Goal: Information Seeking & Learning: Learn about a topic

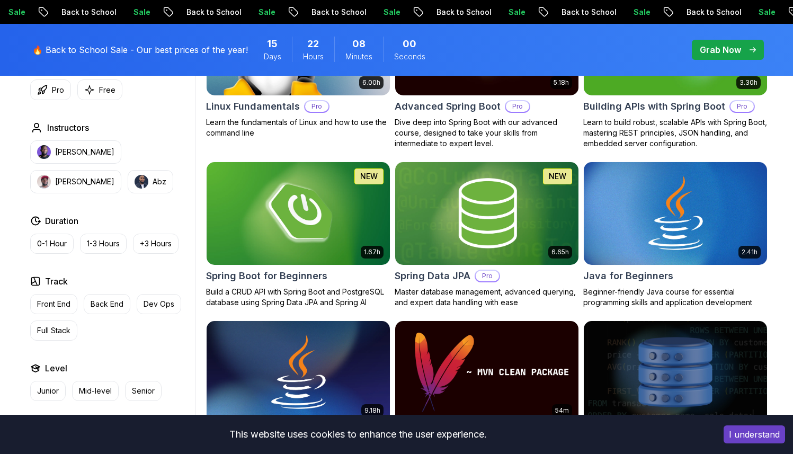
scroll to position [147, 0]
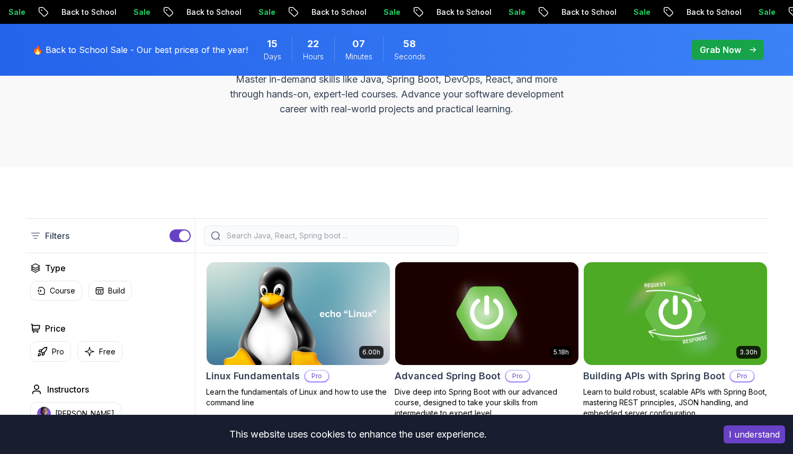
click at [269, 231] on input "search" at bounding box center [338, 235] width 227 height 11
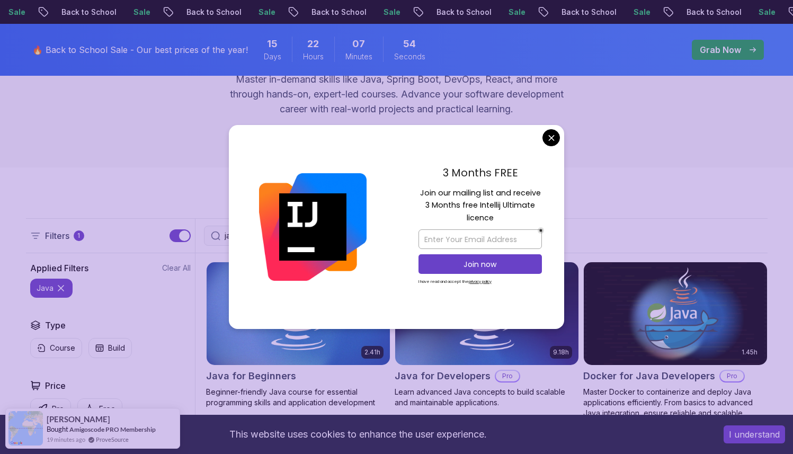
type input "java"
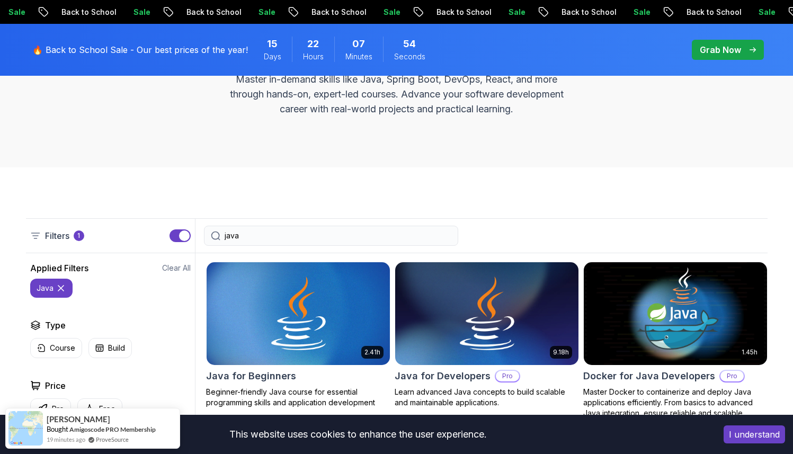
click at [476, 322] on img at bounding box center [486, 314] width 192 height 108
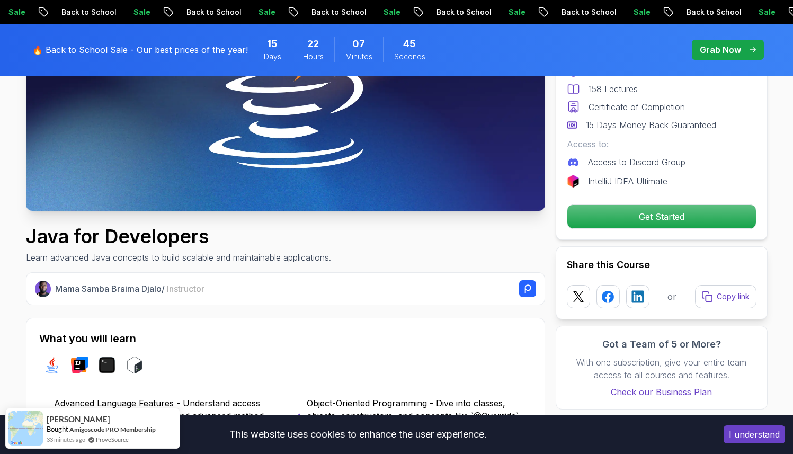
scroll to position [221, 0]
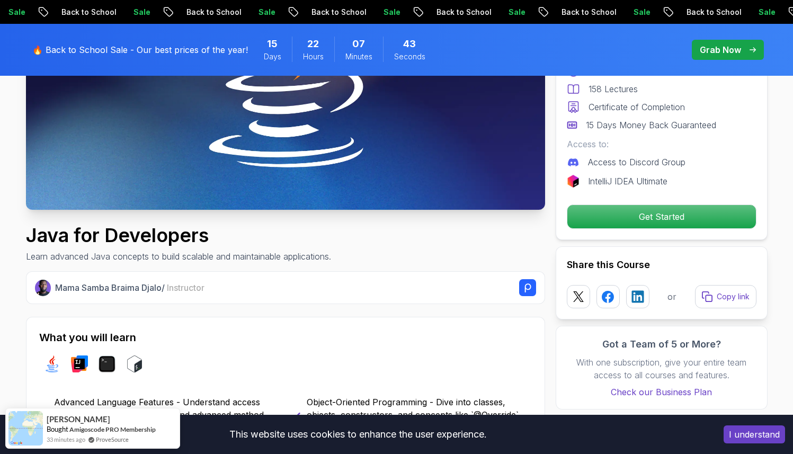
click at [749, 434] on button "I understand" at bounding box center [754, 434] width 61 height 18
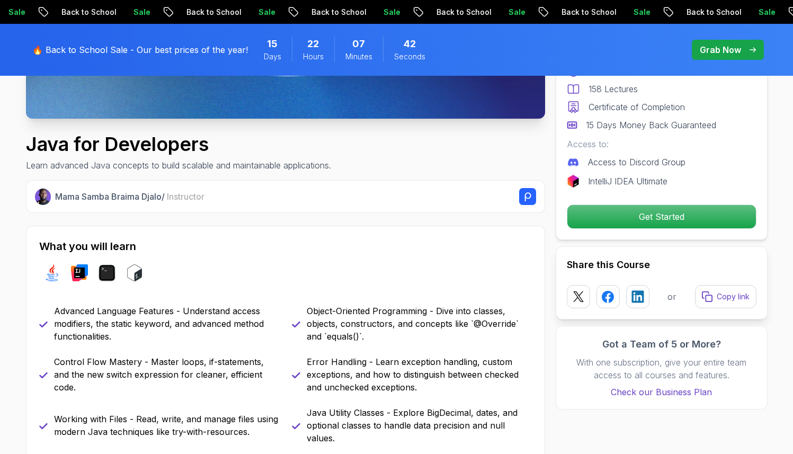
scroll to position [354, 0]
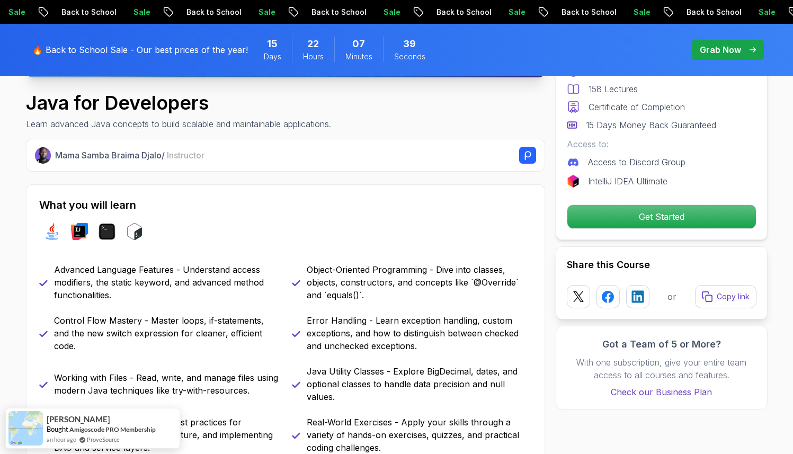
click at [528, 157] on rect at bounding box center [527, 155] width 17 height 17
click at [543, 115] on div "Java for Developers Learn advanced Java concepts to build scalable and maintain…" at bounding box center [285, 111] width 519 height 38
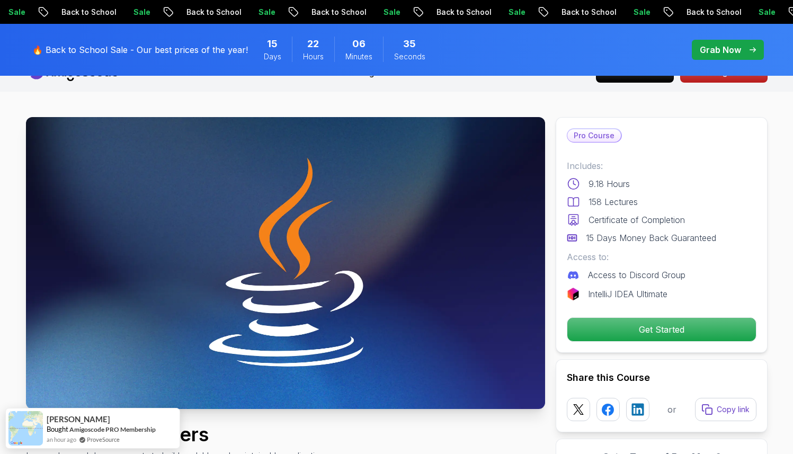
scroll to position [0, 0]
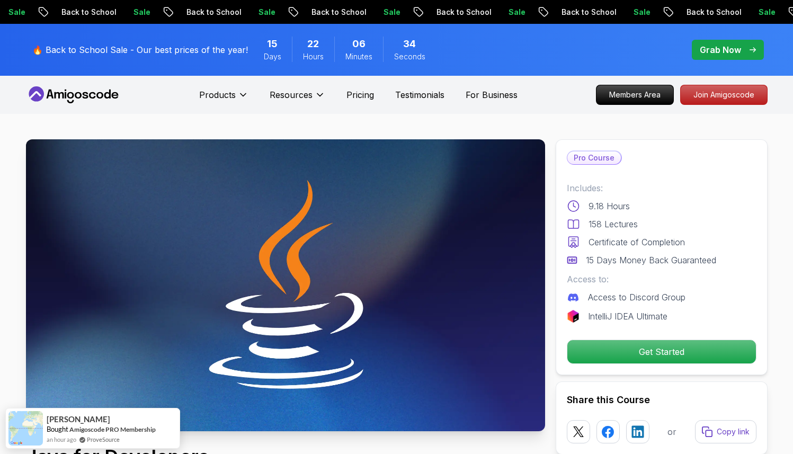
click at [550, 112] on nav "Products Resources Pricing Testimonials For Business Members Area Join Amigosco…" at bounding box center [397, 95] width 742 height 38
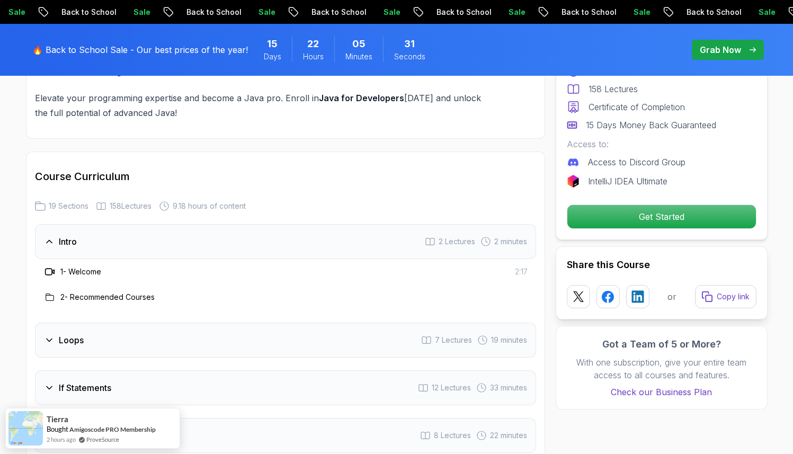
scroll to position [1298, 0]
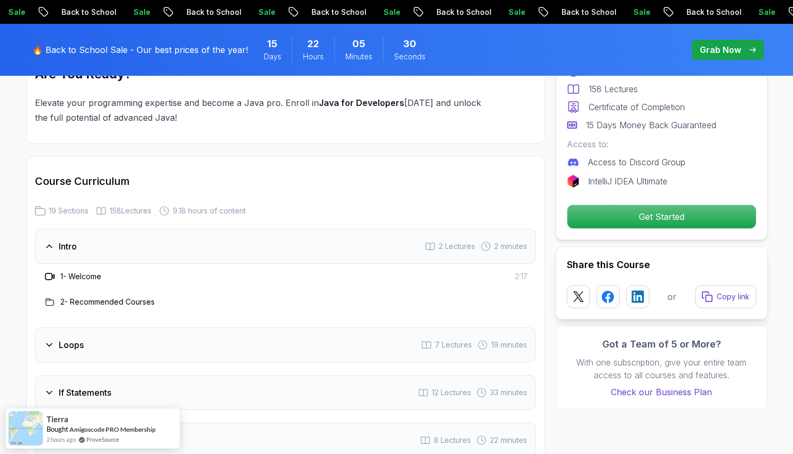
click at [176, 327] on div "Loops 7 Lectures 19 minutes" at bounding box center [285, 344] width 501 height 35
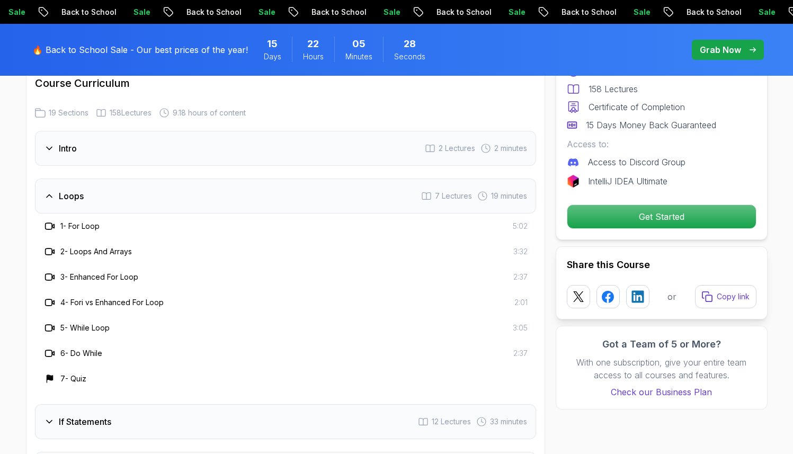
scroll to position [1372, 0]
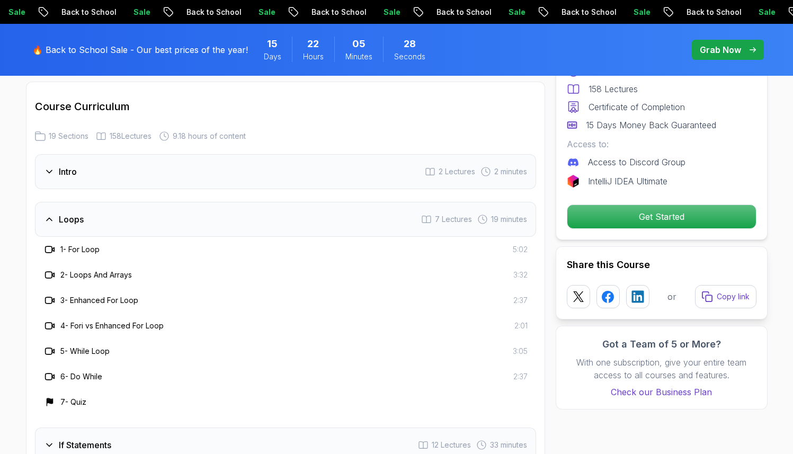
click at [178, 162] on div "Intro 2 Lectures 2 minutes" at bounding box center [285, 171] width 501 height 35
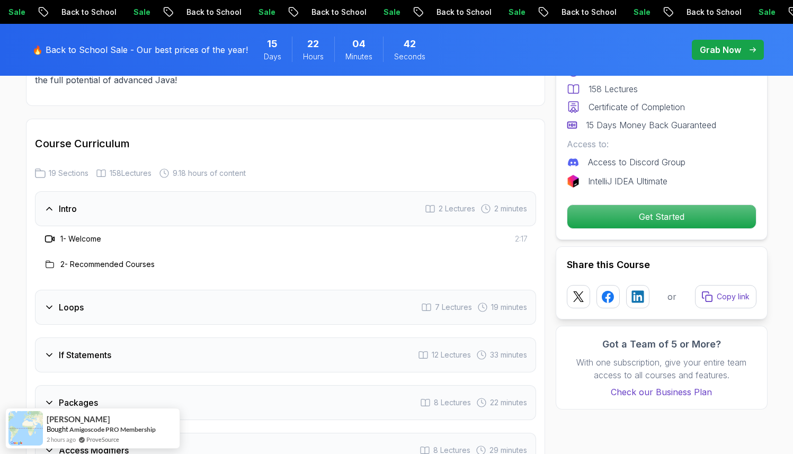
scroll to position [1334, 0]
click at [127, 260] on h3 "2 - Recommended Courses" at bounding box center [107, 265] width 94 height 11
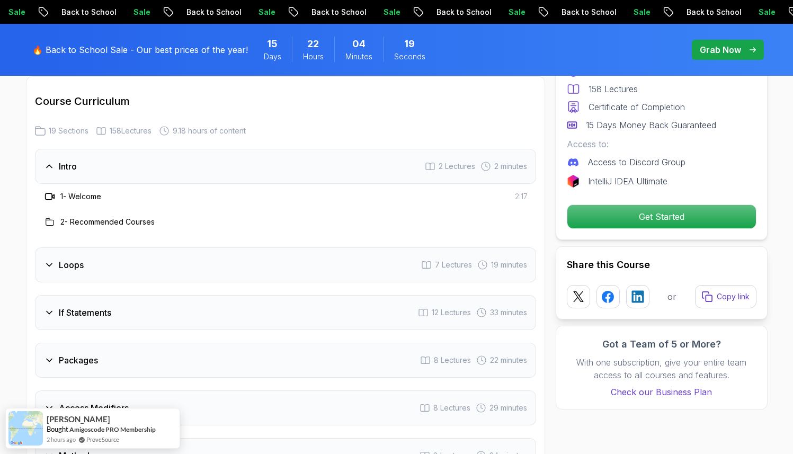
scroll to position [1381, 0]
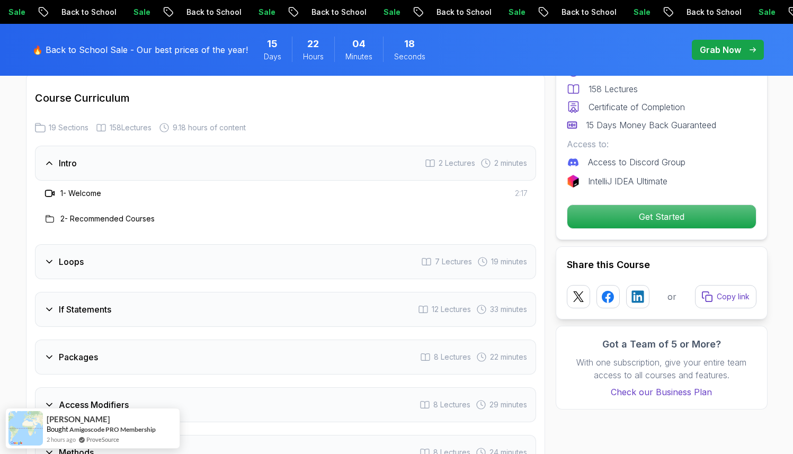
click at [128, 250] on div "Loops 7 Lectures 19 minutes" at bounding box center [285, 261] width 501 height 35
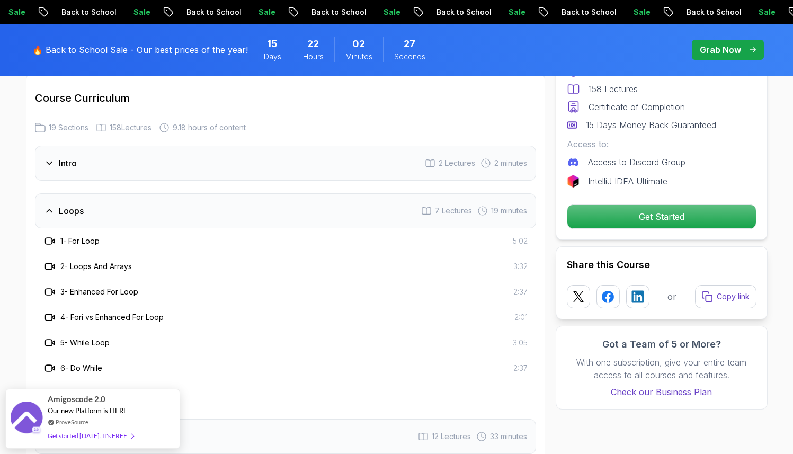
click at [297, 193] on div "Loops 7 Lectures 19 minutes" at bounding box center [285, 210] width 501 height 35
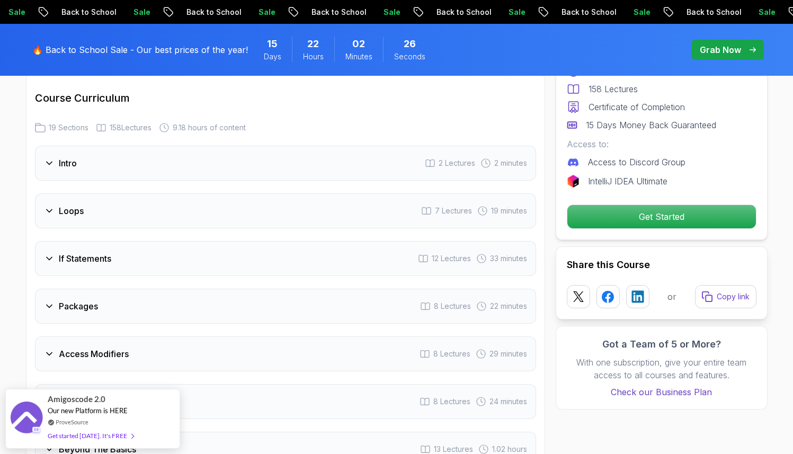
click at [297, 193] on div "Loops 7 Lectures 19 minutes" at bounding box center [285, 210] width 501 height 35
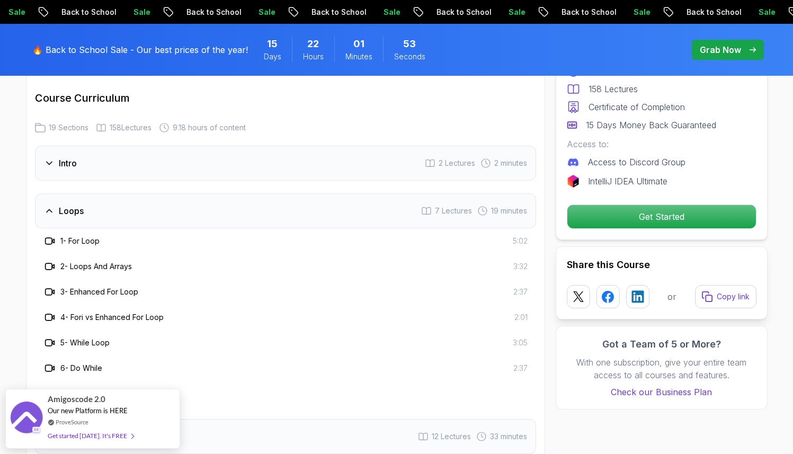
drag, startPoint x: 71, startPoint y: 273, endPoint x: 138, endPoint y: 274, distance: 66.7
click at [138, 287] on h3 "3 - Enhanced For Loop" at bounding box center [99, 292] width 78 height 11
drag, startPoint x: 141, startPoint y: 276, endPoint x: 74, endPoint y: 275, distance: 67.8
click at [74, 285] on div "3 - Enhanced For Loop 2:37" at bounding box center [285, 291] width 484 height 13
copy h3 "Enhanced For Loop"
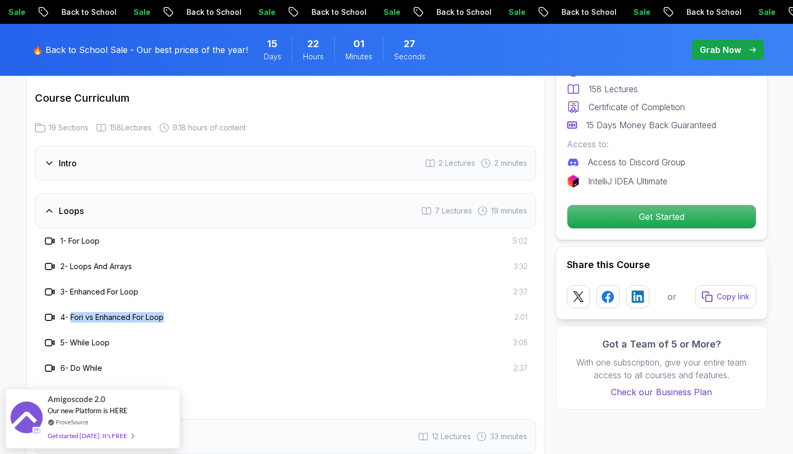
drag, startPoint x: 184, startPoint y: 306, endPoint x: 74, endPoint y: 301, distance: 110.3
click at [74, 311] on div "4 - Fori vs Enhanced For Loop 2:01" at bounding box center [285, 317] width 484 height 13
copy h3 "Fori vs Enhanced For Loop"
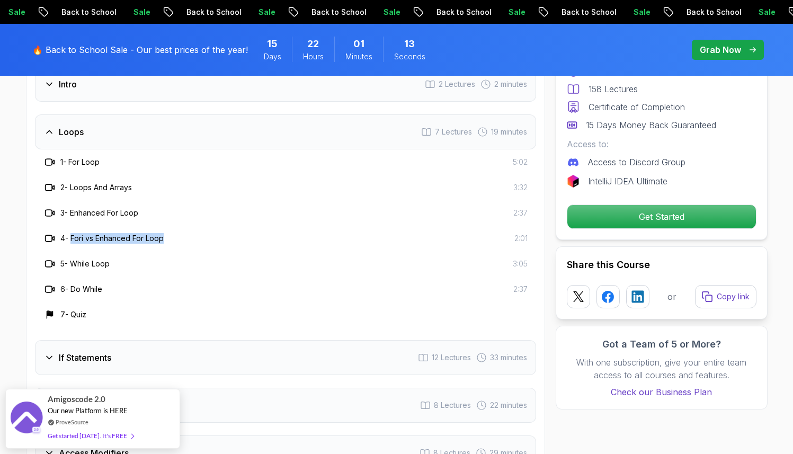
scroll to position [1534, 0]
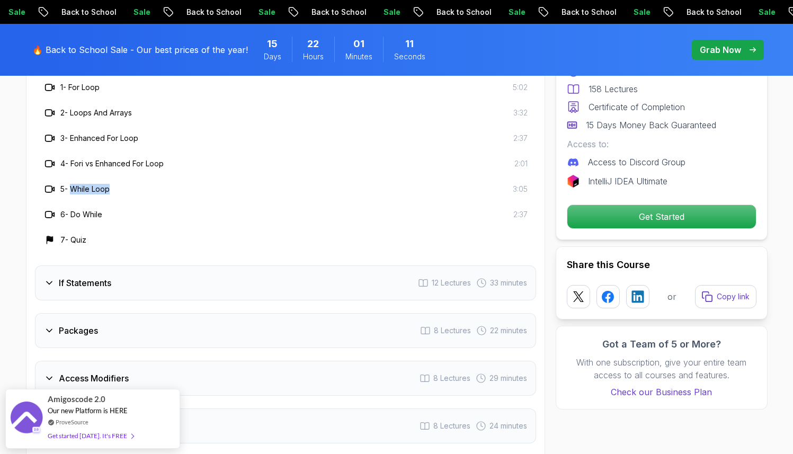
drag, startPoint x: 126, startPoint y: 177, endPoint x: 74, endPoint y: 175, distance: 51.9
click at [74, 183] on div "5 - While Loop 3:05" at bounding box center [285, 189] width 484 height 13
copy h3 "While Loop"
drag, startPoint x: 108, startPoint y: 205, endPoint x: 72, endPoint y: 197, distance: 36.9
click at [72, 208] on div "6 - Do While 2:37" at bounding box center [285, 214] width 484 height 13
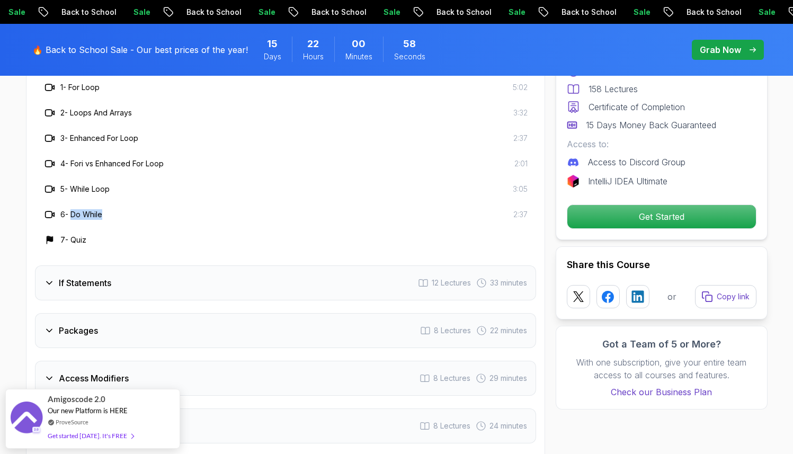
copy h3 "Do While"
drag, startPoint x: 95, startPoint y: 225, endPoint x: 72, endPoint y: 226, distance: 23.3
click at [72, 234] on div "7 - Quiz" at bounding box center [285, 240] width 484 height 13
copy h3 "Quiz"
click at [334, 270] on div "If Statements 12 Lectures 33 minutes" at bounding box center [285, 282] width 501 height 35
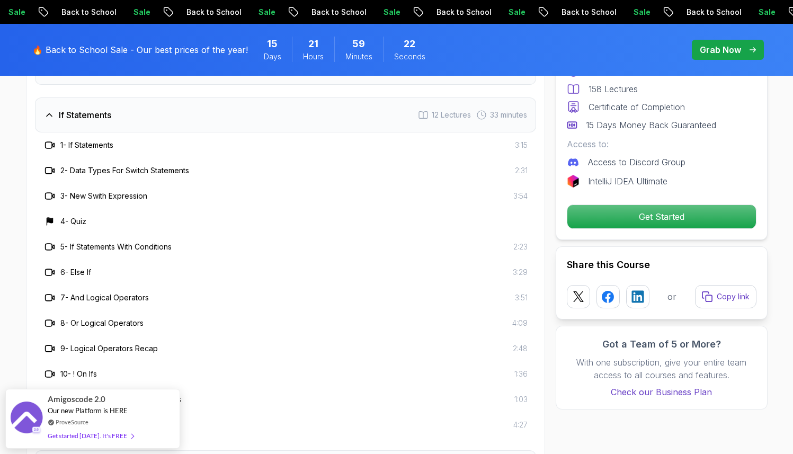
scroll to position [1521, 0]
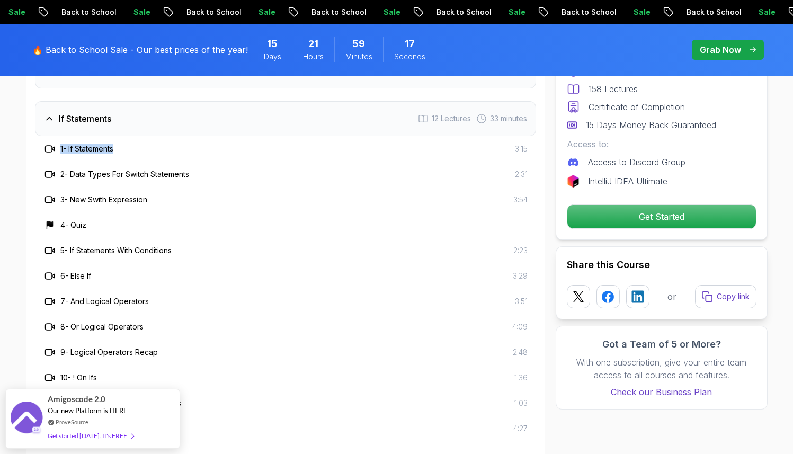
drag, startPoint x: 117, startPoint y: 136, endPoint x: 59, endPoint y: 134, distance: 58.3
click at [58, 142] on div "1 - If Statements 3:15" at bounding box center [285, 148] width 484 height 13
copy h3 "1 - If Statements"
drag, startPoint x: 199, startPoint y: 160, endPoint x: 59, endPoint y: 159, distance: 139.8
click at [59, 168] on div "2 - Data Types For Switch Statements 2:31" at bounding box center [285, 174] width 484 height 13
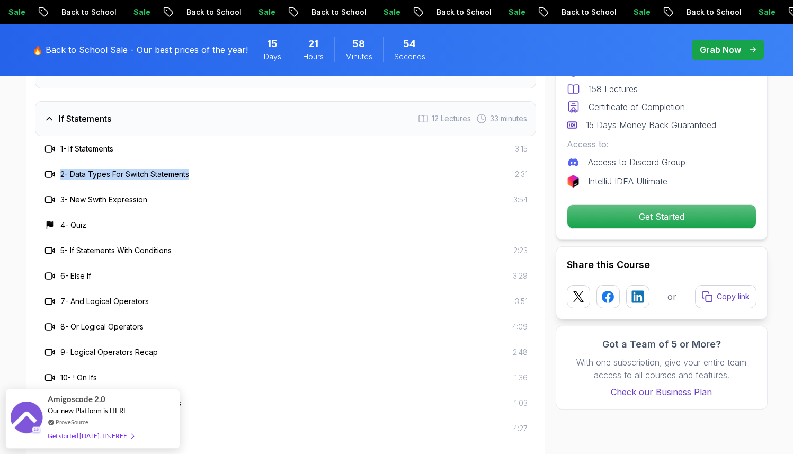
copy h3 "2 - Data Types For Switch Statements"
drag, startPoint x: 150, startPoint y: 185, endPoint x: 62, endPoint y: 186, distance: 87.9
click at [62, 193] on div "3 - New Swith Expression 3:54" at bounding box center [285, 199] width 484 height 13
copy h3 "3 - New Swith Expression"
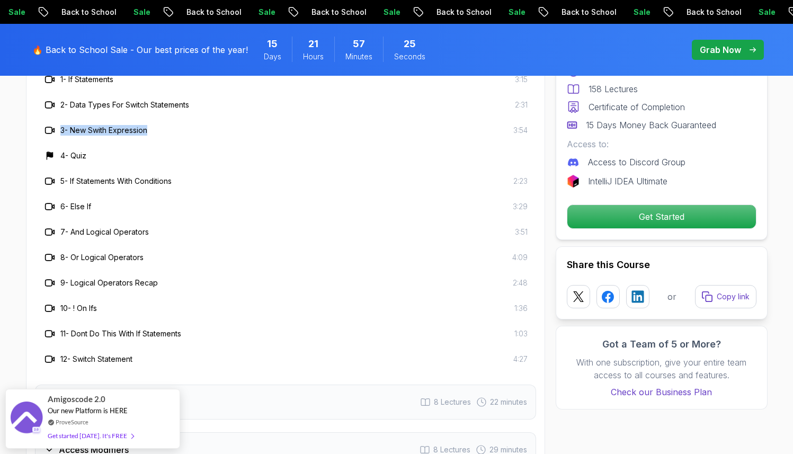
scroll to position [1594, 0]
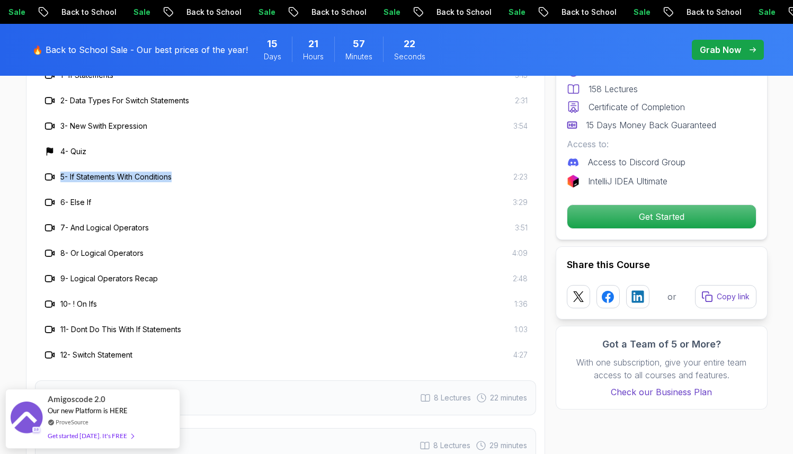
drag, startPoint x: 184, startPoint y: 164, endPoint x: 61, endPoint y: 160, distance: 123.5
click at [61, 171] on div "5 - If Statements With Conditions 2:23" at bounding box center [285, 177] width 484 height 13
copy h3 "5 - If Statements With Conditions"
click at [98, 196] on div "6 - Else If 3:29" at bounding box center [285, 202] width 484 height 13
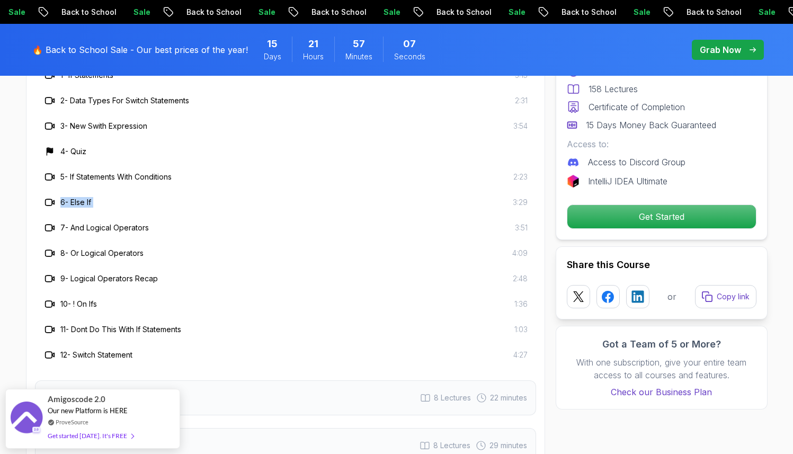
click at [98, 196] on div "6 - Else If 3:29" at bounding box center [285, 202] width 484 height 13
copy h3 "6 - Else If"
click at [148, 222] on h3 "7 - And Logical Operators" at bounding box center [104, 227] width 88 height 11
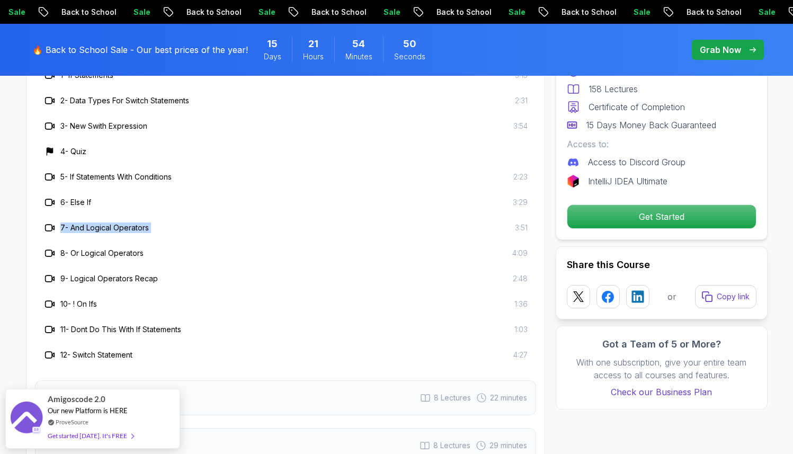
click at [287, 221] on div "7 - And Logical Operators 3:51" at bounding box center [285, 227] width 484 height 13
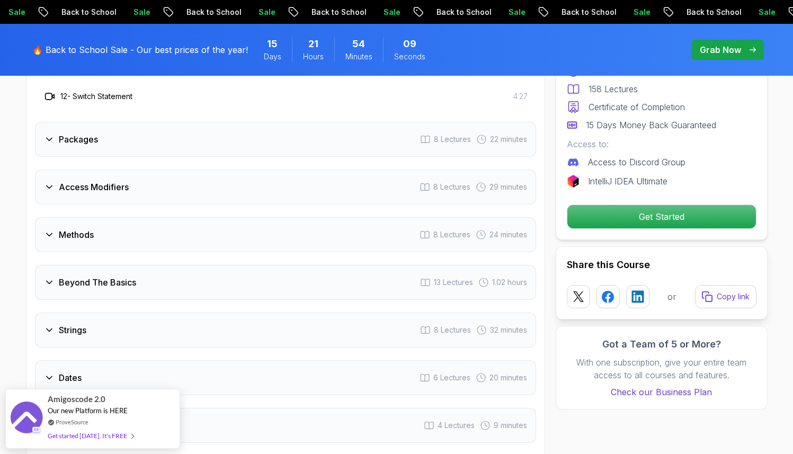
scroll to position [1832, 0]
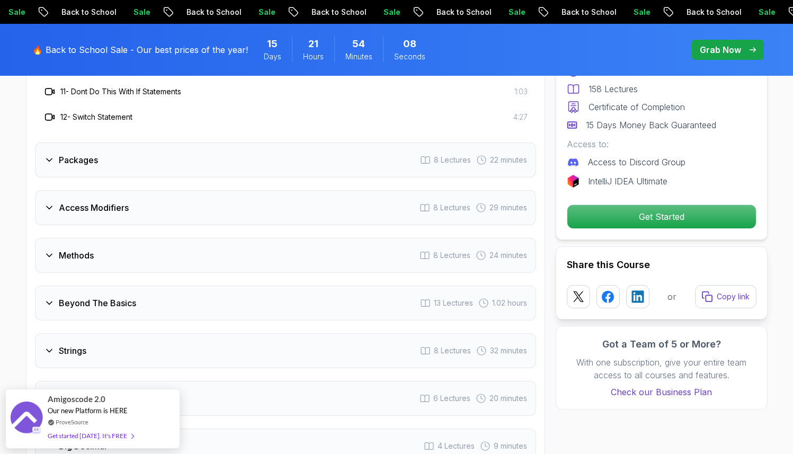
click at [253, 144] on div "Packages 8 Lectures 22 minutes" at bounding box center [285, 159] width 501 height 35
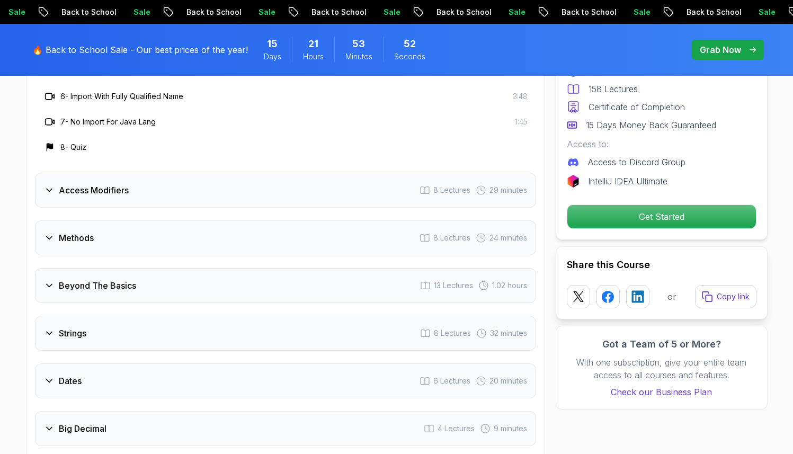
scroll to position [1748, 0]
click at [207, 172] on div "Access Modifiers 8 Lectures 29 minutes" at bounding box center [285, 189] width 501 height 35
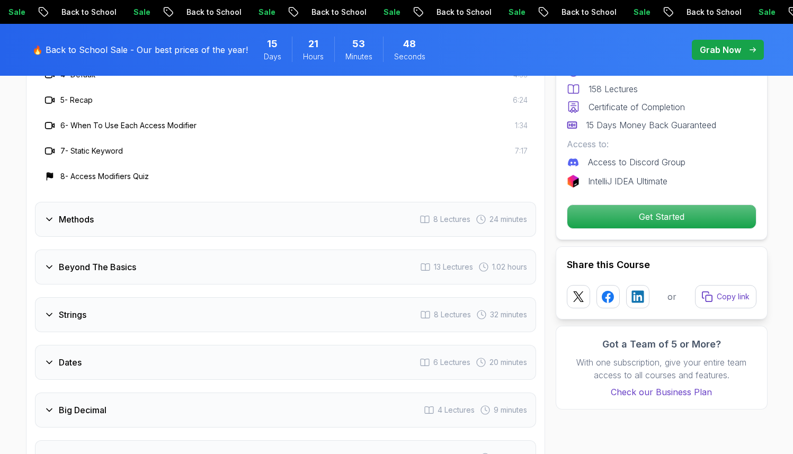
scroll to position [1809, 0]
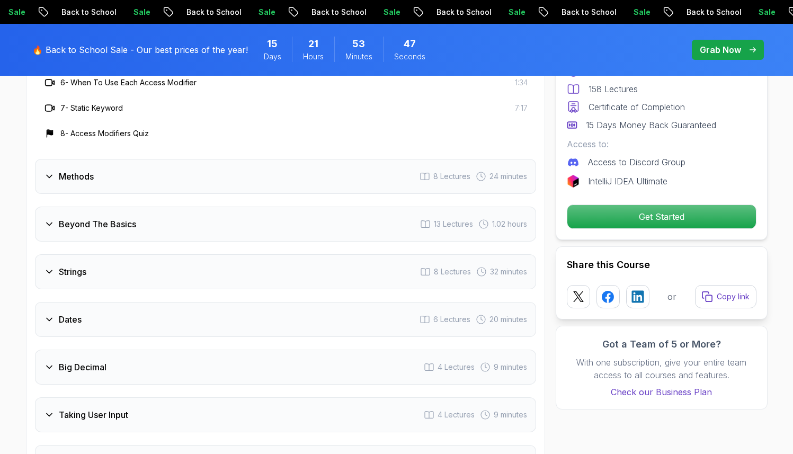
click at [204, 159] on div "Methods 8 Lectures 24 minutes" at bounding box center [285, 176] width 501 height 35
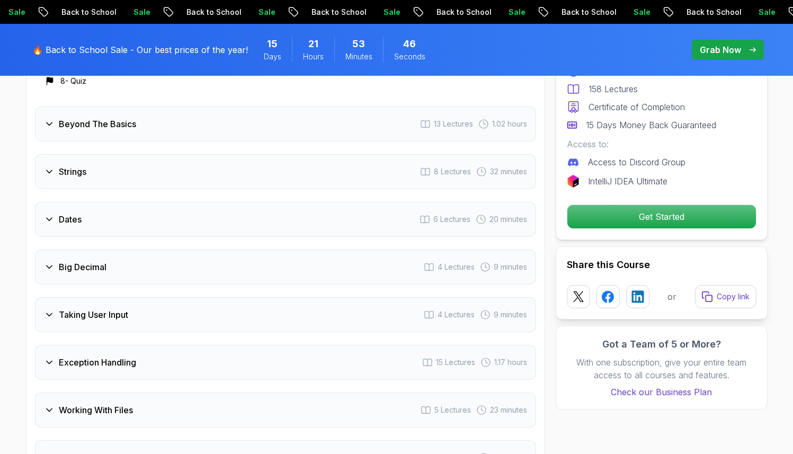
scroll to position [1916, 0]
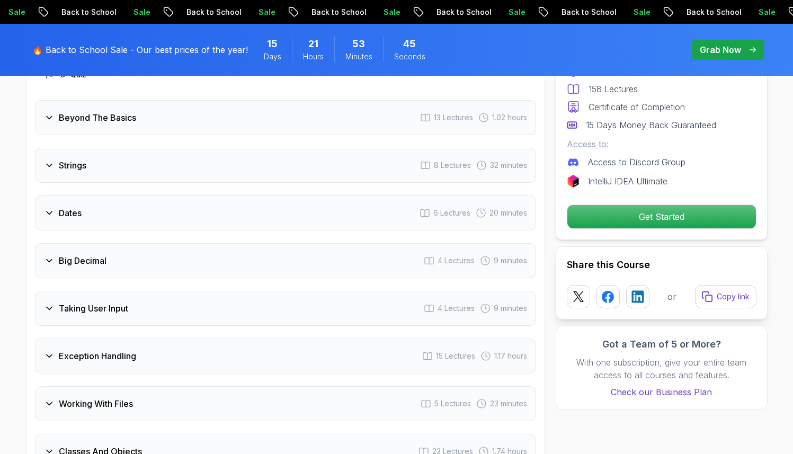
click at [216, 109] on div "Beyond The Basics 13 Lectures 1.02 hours" at bounding box center [285, 117] width 501 height 35
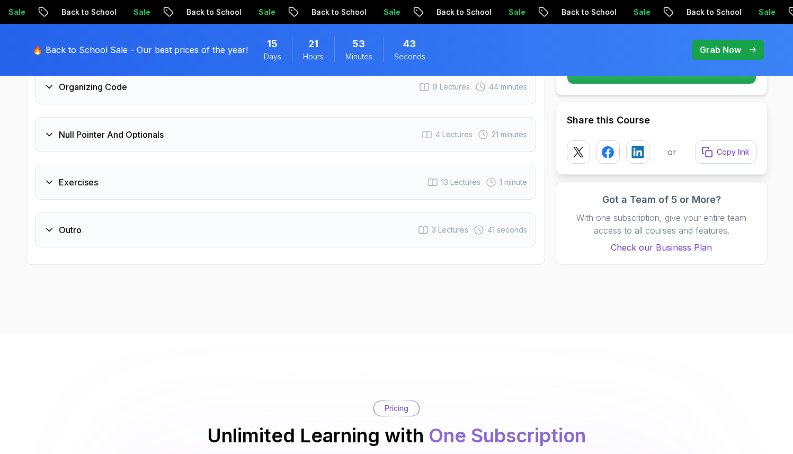
click at [203, 213] on div "Outro 3 Lectures 41 seconds" at bounding box center [285, 229] width 501 height 35
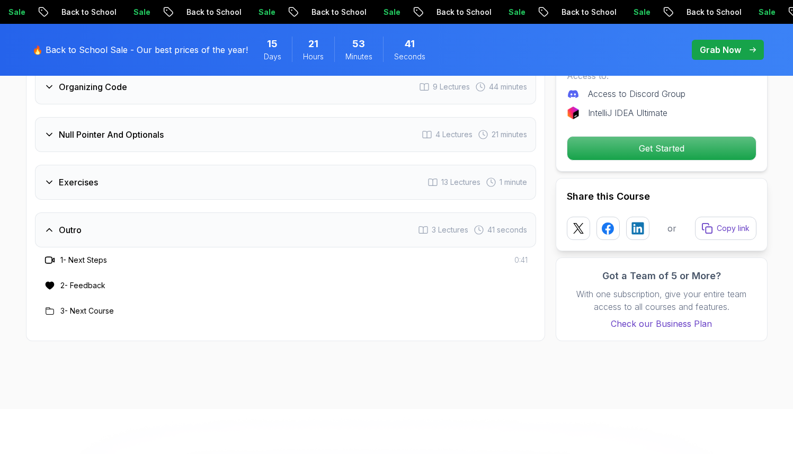
click at [202, 165] on div "Exercises 13 Lectures 1 minute" at bounding box center [285, 182] width 501 height 35
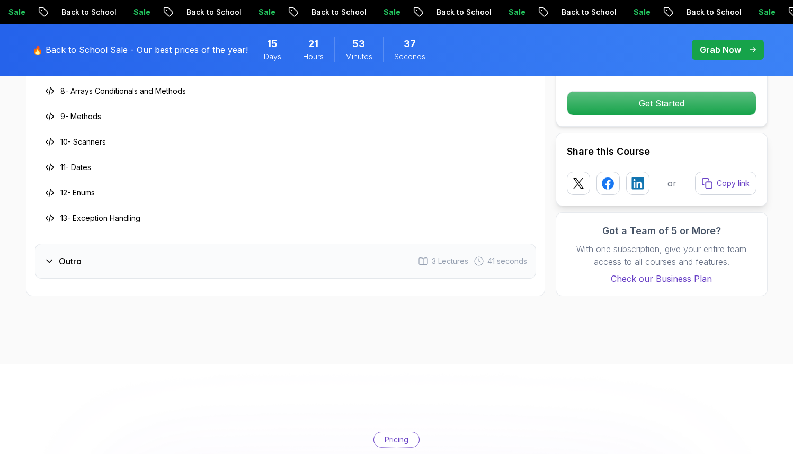
scroll to position [2499, 0]
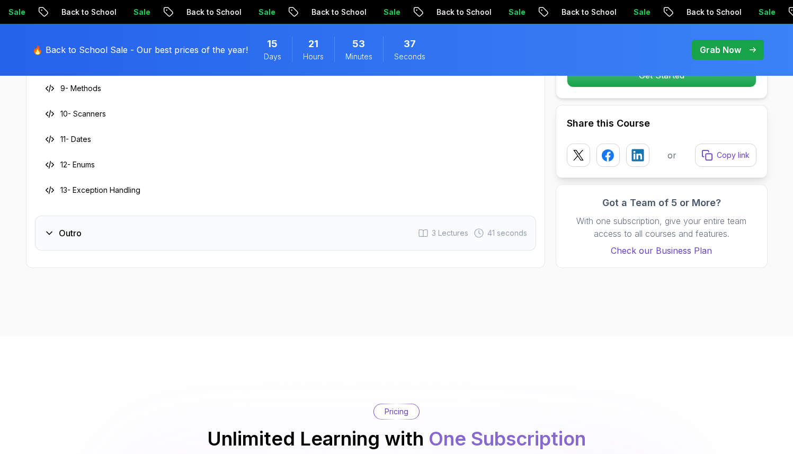
click at [176, 216] on div "Outro 3 Lectures 41 seconds" at bounding box center [285, 233] width 501 height 35
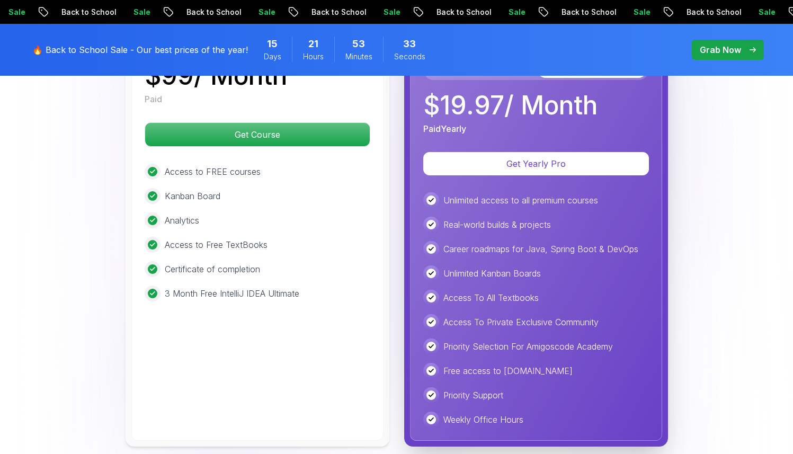
scroll to position [2611, 0]
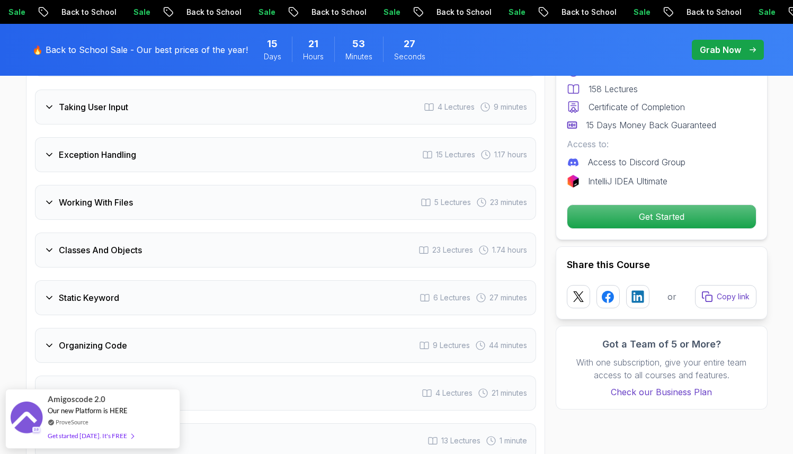
scroll to position [1958, 0]
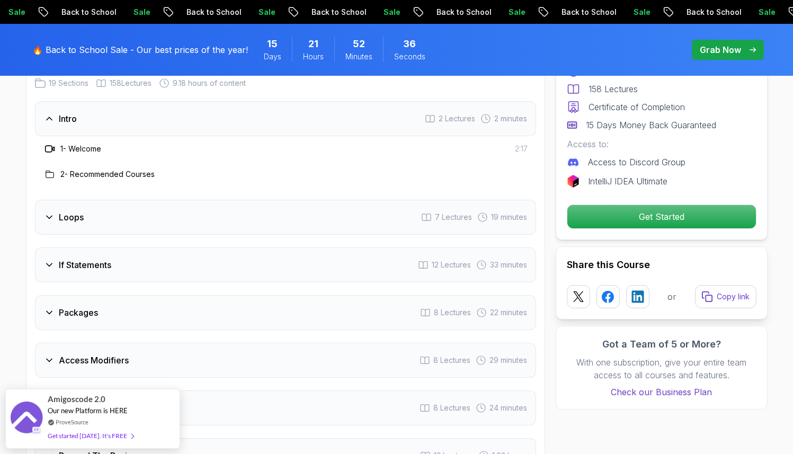
click at [197, 247] on div "If Statements 12 Lectures 33 minutes" at bounding box center [285, 264] width 501 height 35
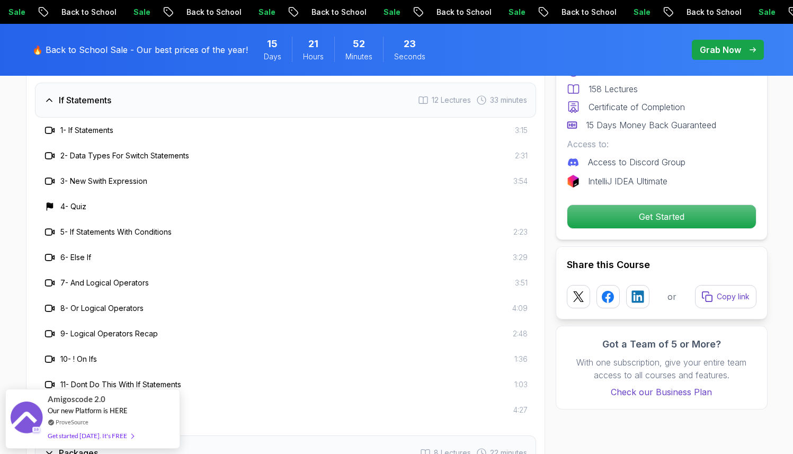
scroll to position [1517, 0]
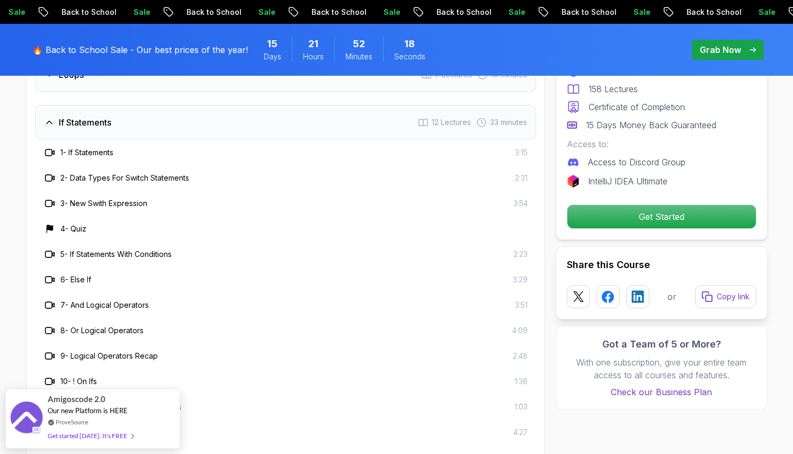
click at [182, 273] on div "6 - Else If 3:29" at bounding box center [285, 279] width 484 height 13
click at [230, 273] on div "6 - Else If 3:29" at bounding box center [285, 279] width 484 height 13
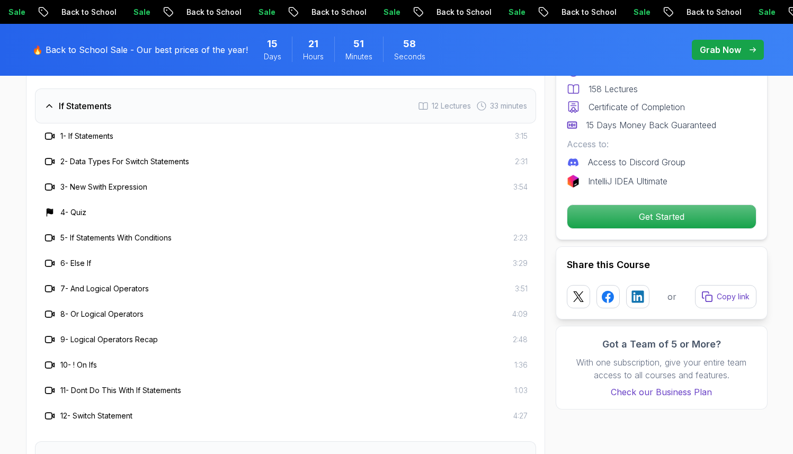
scroll to position [1525, 0]
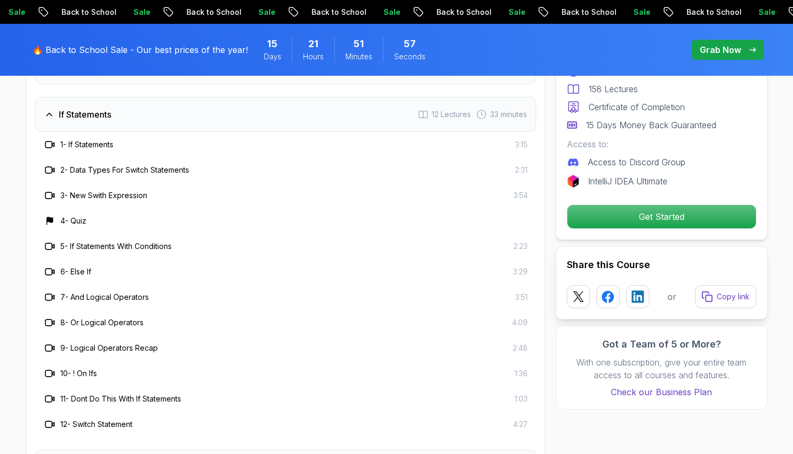
click at [100, 215] on div "4 - Quiz" at bounding box center [285, 221] width 484 height 13
click at [139, 292] on h3 "7 - And Logical Operators" at bounding box center [104, 297] width 88 height 11
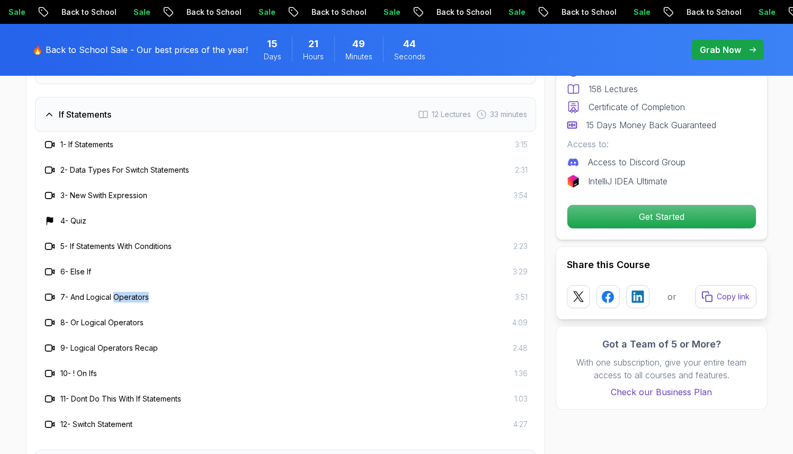
click at [139, 292] on h3 "7 - And Logical Operators" at bounding box center [104, 297] width 88 height 11
click at [163, 316] on div "8 - Or Logical Operators 4:09" at bounding box center [285, 322] width 484 height 13
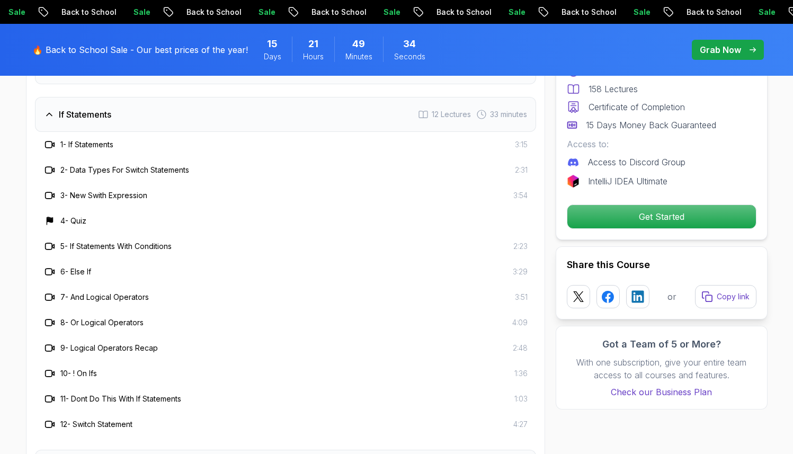
click at [503, 291] on div "7 - And Logical Operators 3:51" at bounding box center [285, 297] width 484 height 13
click at [372, 291] on div "7 - And Logical Operators 3:51" at bounding box center [285, 297] width 484 height 13
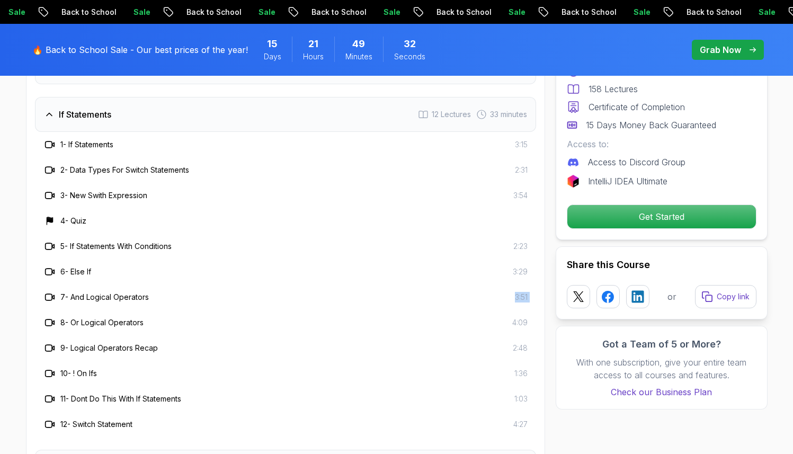
click at [372, 291] on div "7 - And Logical Operators 3:51" at bounding box center [285, 297] width 484 height 13
click at [358, 361] on div "10 - ! On Ifs 1:36" at bounding box center [285, 373] width 501 height 25
drag, startPoint x: 163, startPoint y: 280, endPoint x: 57, endPoint y: 282, distance: 106.5
click at [57, 291] on div "7 - And Logical Operators 3:51" at bounding box center [285, 297] width 484 height 13
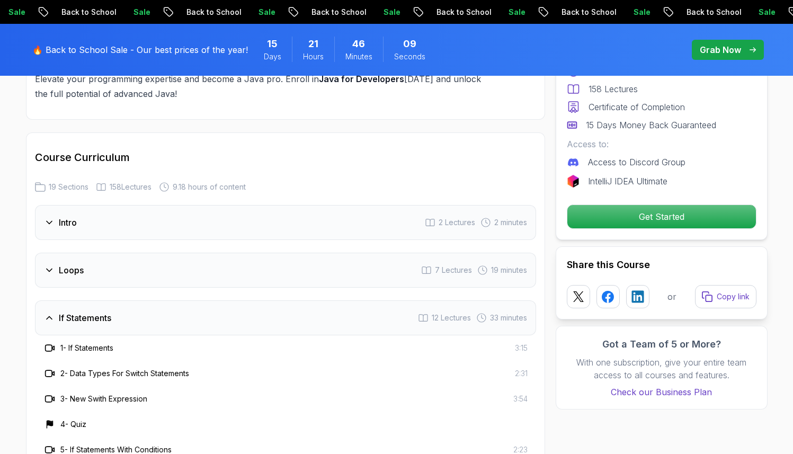
scroll to position [1311, 0]
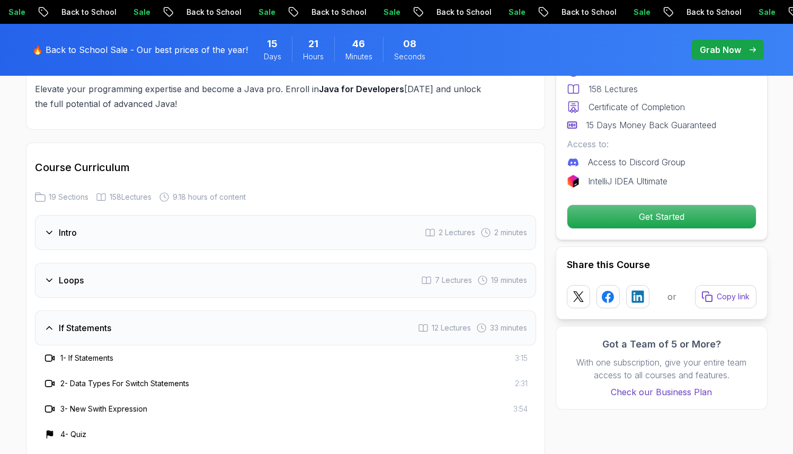
click at [263, 310] on div "If Statements 12 Lectures 33 minutes" at bounding box center [285, 327] width 501 height 35
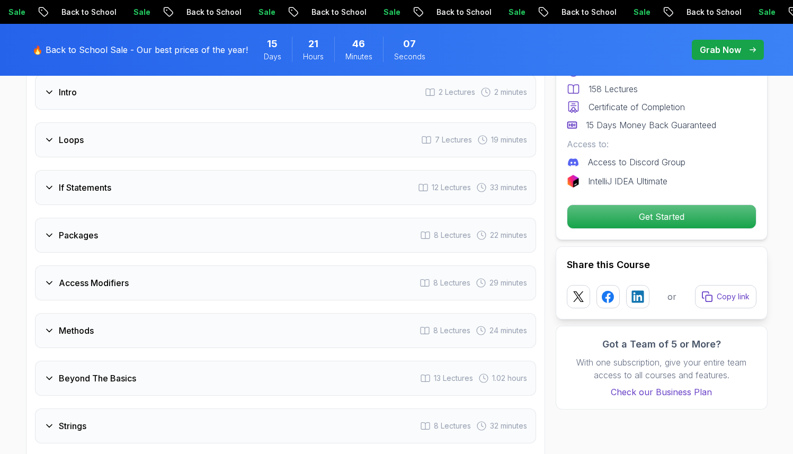
scroll to position [1483, 0]
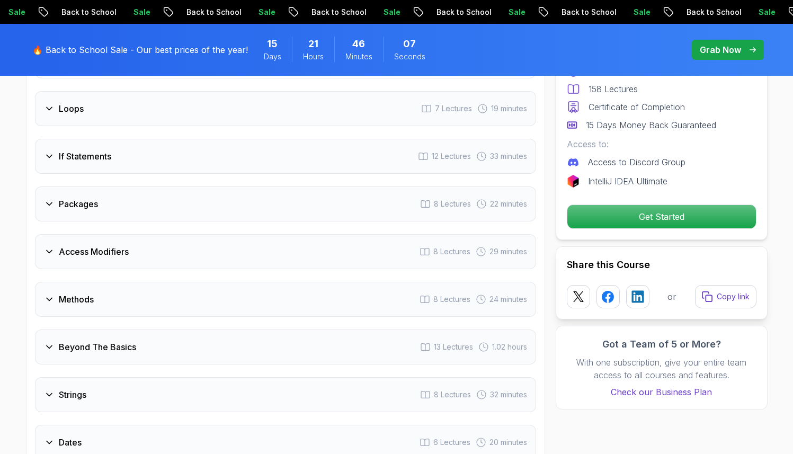
click at [278, 201] on div "Packages 8 Lectures 22 minutes" at bounding box center [285, 203] width 501 height 35
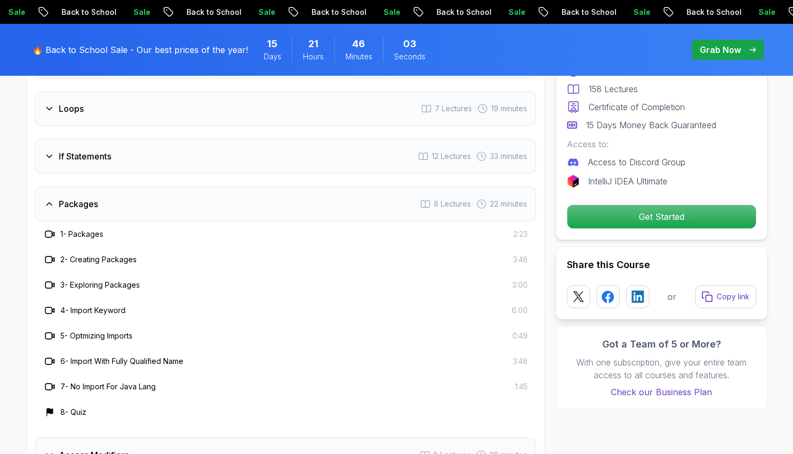
click at [103, 229] on h3 "1 - Packages" at bounding box center [81, 234] width 43 height 11
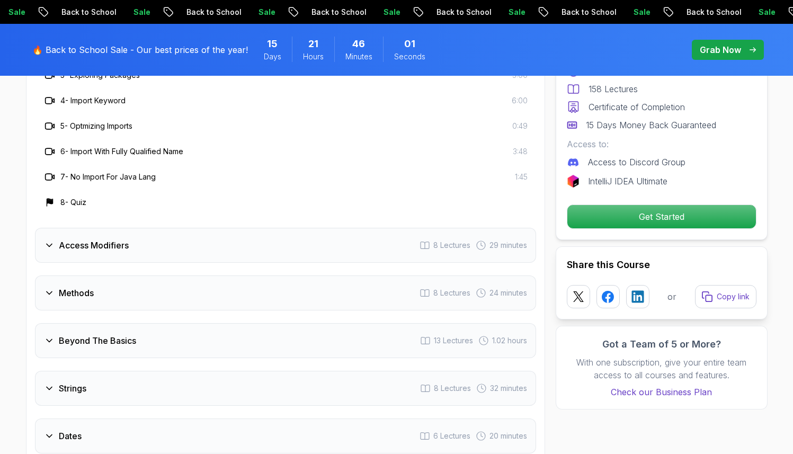
scroll to position [1728, 0]
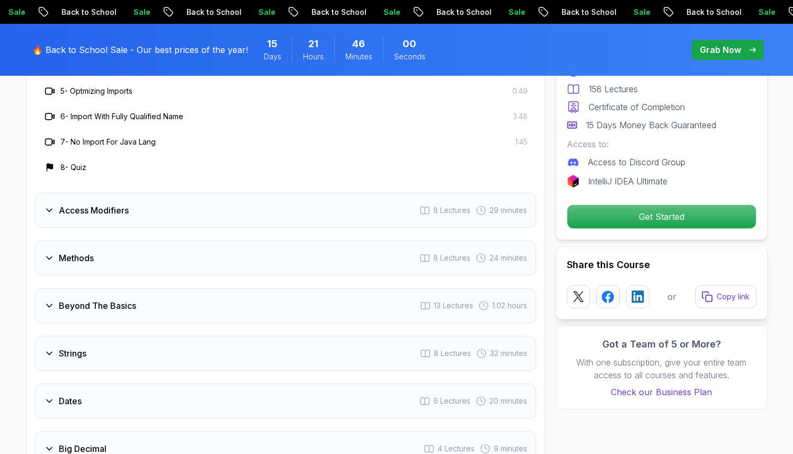
click at [113, 203] on div "Access Modifiers 8 Lectures 29 minutes" at bounding box center [285, 210] width 501 height 35
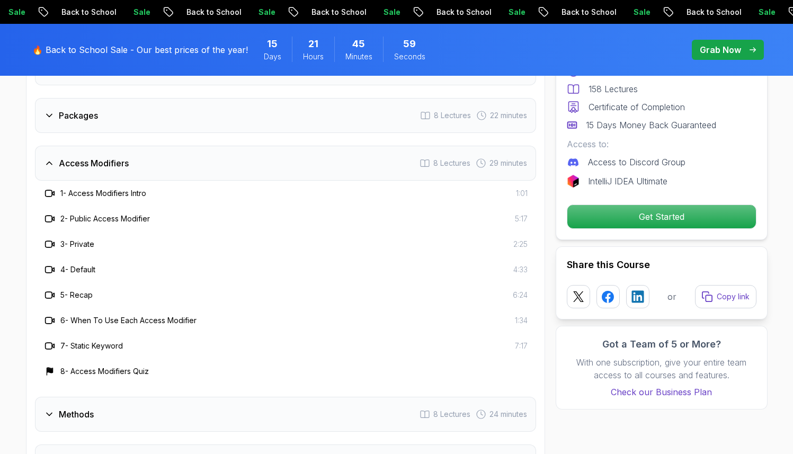
scroll to position [1556, 0]
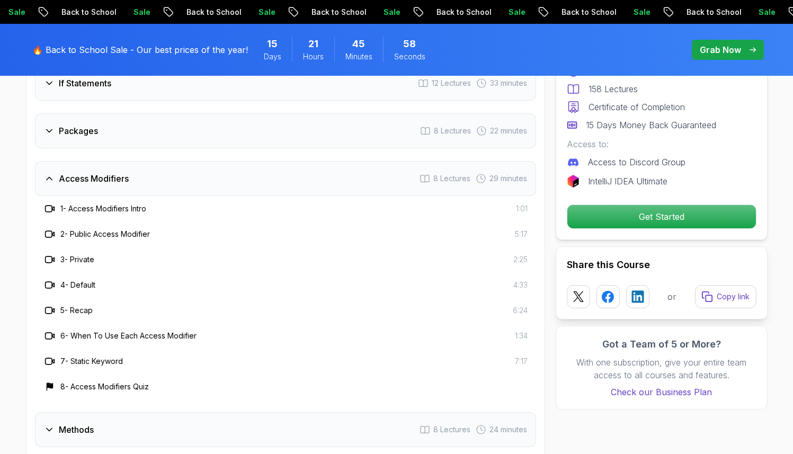
click at [132, 165] on div "Access Modifiers 8 Lectures 29 minutes" at bounding box center [285, 178] width 501 height 35
